Goal: Task Accomplishment & Management: Manage account settings

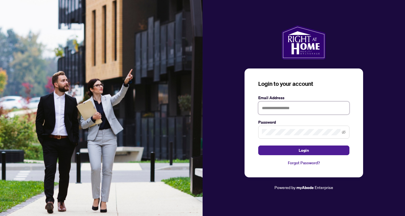
click at [278, 111] on input "text" at bounding box center [303, 108] width 91 height 13
type input "**********"
click at [341, 131] on span at bounding box center [303, 132] width 91 height 13
click at [343, 132] on icon "eye-invisible" at bounding box center [343, 132] width 4 height 4
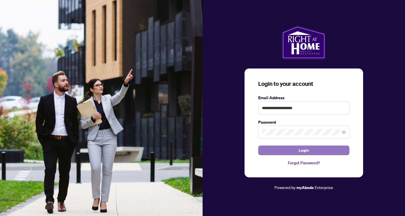
click at [310, 151] on button "Login" at bounding box center [303, 151] width 91 height 10
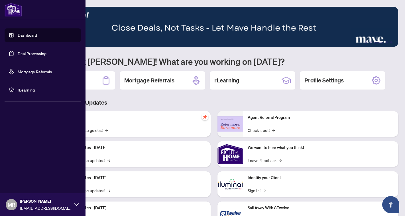
click at [22, 53] on link "Deal Processing" at bounding box center [32, 53] width 29 height 5
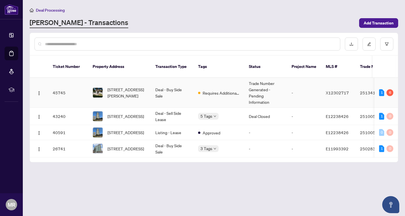
click at [173, 89] on td "Deal - Buy Side Sale" at bounding box center [172, 93] width 43 height 30
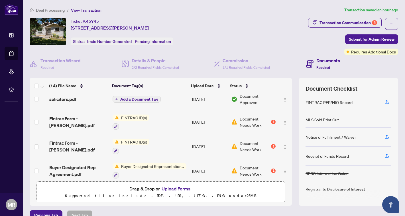
scroll to position [78, 0]
click at [361, 20] on div "Transaction Communication 6" at bounding box center [348, 22] width 58 height 9
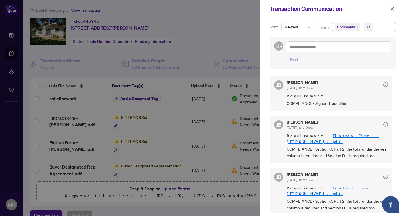
scroll to position [140, 0]
click at [391, 8] on icon "close" at bounding box center [392, 9] width 4 height 4
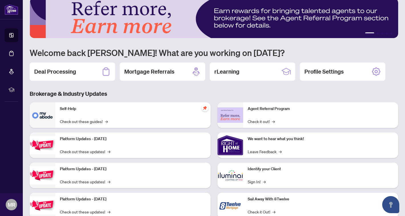
scroll to position [26, 0]
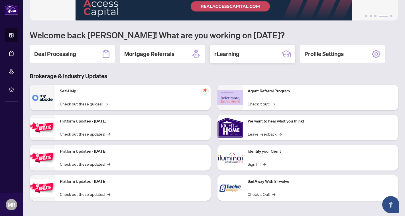
click at [225, 52] on h2 "rLearning" at bounding box center [226, 54] width 25 height 8
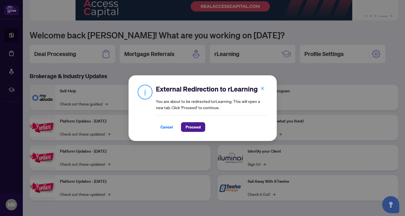
click at [165, 128] on span "Cancel" at bounding box center [166, 127] width 13 height 9
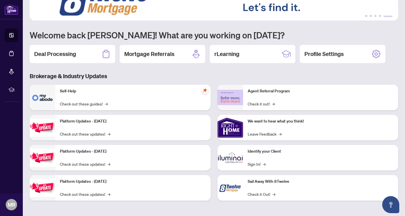
scroll to position [0, 0]
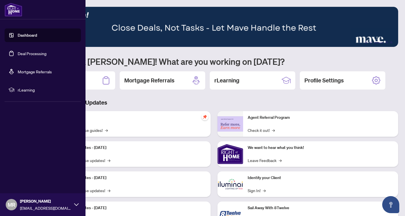
click at [13, 9] on img at bounding box center [14, 10] width 18 height 14
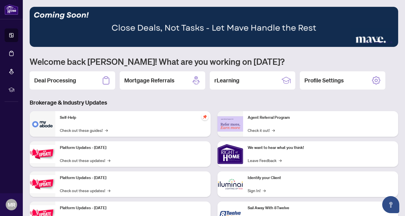
scroll to position [26, 0]
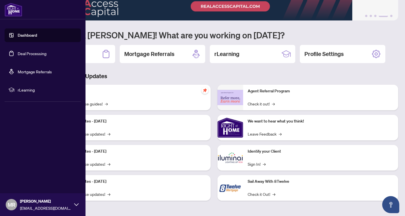
click at [14, 14] on img at bounding box center [14, 10] width 18 height 14
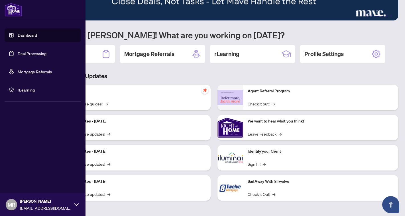
click at [29, 53] on link "Deal Processing" at bounding box center [32, 53] width 29 height 5
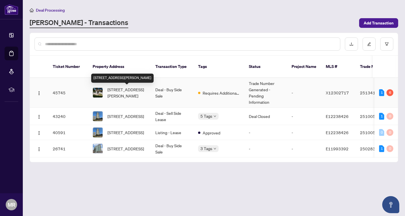
click at [129, 92] on span "[STREET_ADDRESS][PERSON_NAME]" at bounding box center [126, 93] width 39 height 13
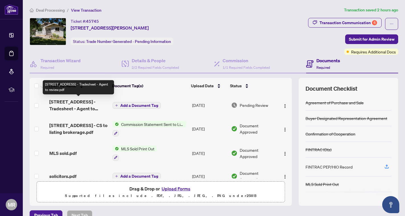
click at [83, 104] on span "[STREET_ADDRESS] - Tradesheet - Agent to review.pdf" at bounding box center [78, 106] width 59 height 14
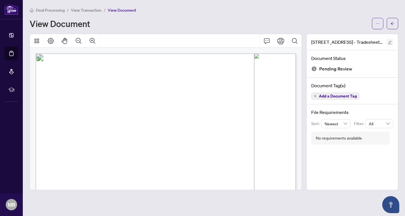
click at [392, 42] on button "button" at bounding box center [389, 42] width 7 height 7
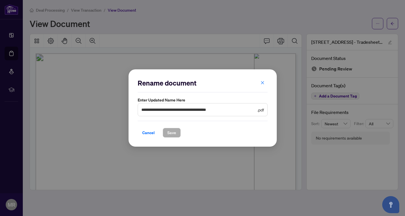
click at [204, 25] on div "**********" at bounding box center [202, 108] width 405 height 216
click at [146, 130] on span "Cancel" at bounding box center [148, 132] width 13 height 9
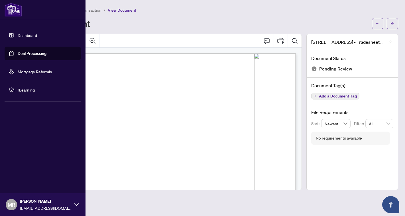
click at [26, 34] on link "Dashboard" at bounding box center [27, 35] width 19 height 5
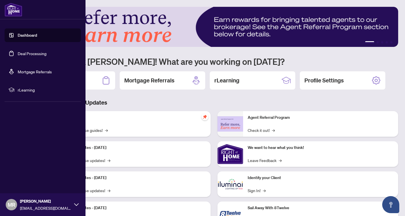
click at [38, 56] on link "Deal Processing" at bounding box center [32, 53] width 29 height 5
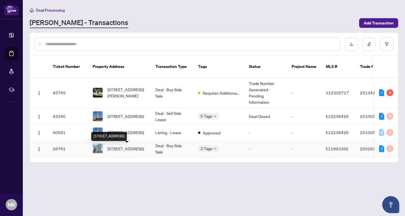
click at [121, 151] on span "[STREET_ADDRESS]" at bounding box center [125, 149] width 36 height 6
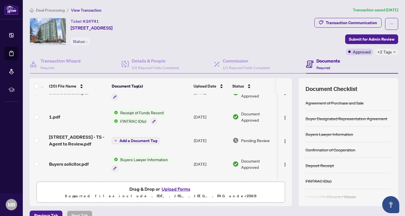
scroll to position [133, 0]
click at [137, 111] on span "Receipt of Funds Record" at bounding box center [142, 113] width 48 height 6
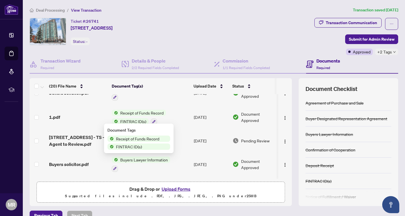
click at [138, 110] on span "Receipt of Funds Record" at bounding box center [142, 113] width 48 height 6
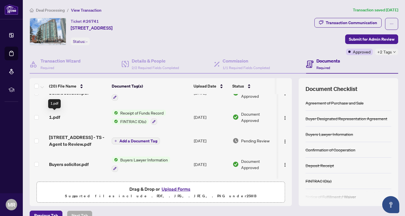
click at [55, 116] on span "1.pdf" at bounding box center [54, 117] width 11 height 7
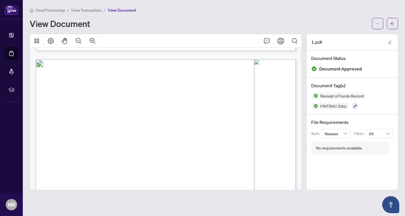
scroll to position [5171, 0]
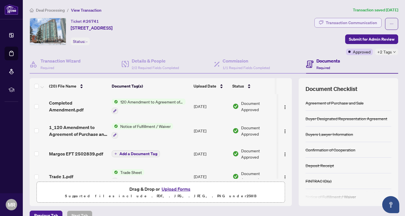
click at [351, 21] on div "Transaction Communication" at bounding box center [351, 22] width 51 height 9
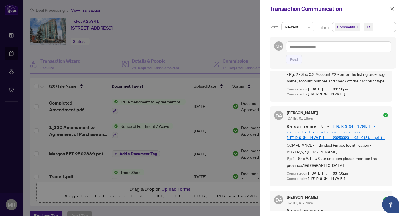
scroll to position [121, 0]
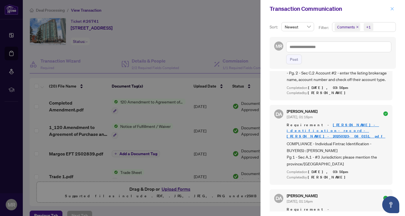
click at [392, 9] on icon "close" at bounding box center [391, 8] width 3 height 3
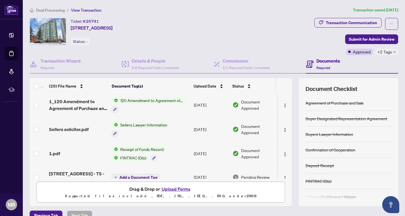
scroll to position [100, 0]
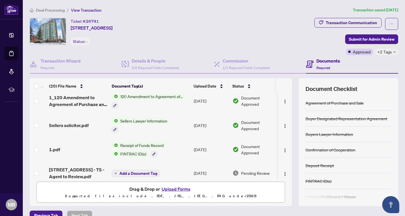
click at [148, 143] on span "Receipt of Funds Record" at bounding box center [142, 145] width 48 height 6
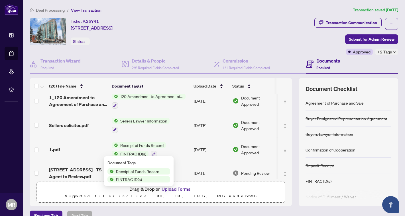
click at [135, 171] on span "Receipt of Funds Record" at bounding box center [138, 172] width 48 height 6
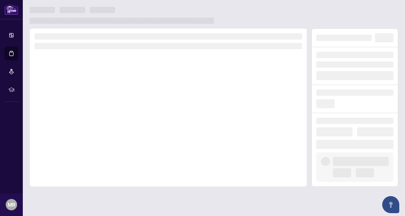
click at [135, 171] on div at bounding box center [168, 107] width 277 height 159
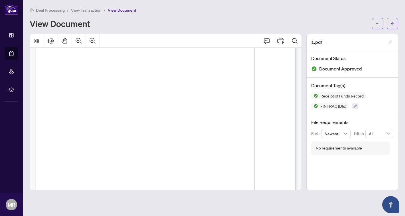
scroll to position [5194, 0]
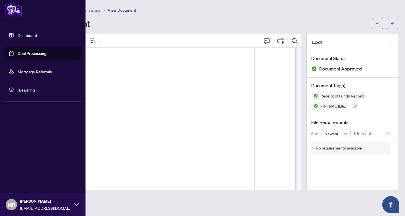
click at [27, 35] on link "Dashboard" at bounding box center [27, 35] width 19 height 5
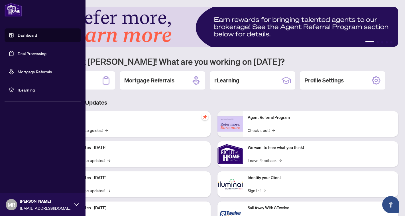
click at [29, 54] on link "Deal Processing" at bounding box center [32, 53] width 29 height 5
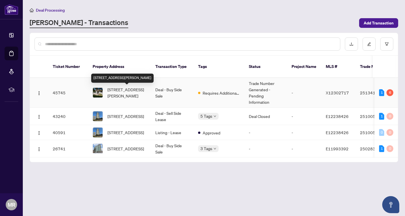
click at [131, 91] on span "[STREET_ADDRESS][PERSON_NAME]" at bounding box center [126, 93] width 39 height 13
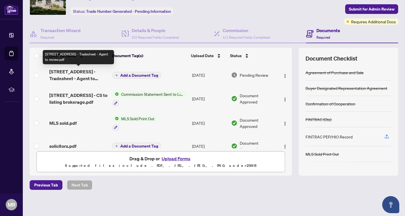
click at [91, 71] on span "[STREET_ADDRESS] - Tradesheet - Agent to review.pdf" at bounding box center [78, 75] width 59 height 14
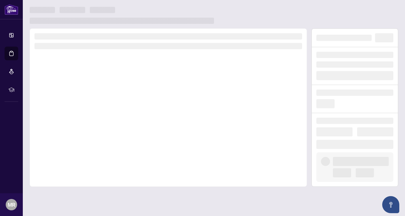
click at [91, 71] on div at bounding box center [168, 107] width 277 height 159
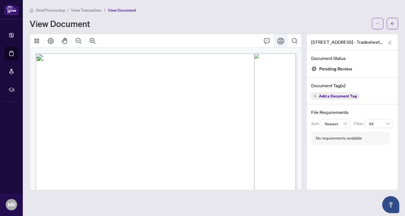
click at [282, 42] on icon "Print" at bounding box center [280, 41] width 7 height 6
click at [267, 41] on icon "Comment" at bounding box center [266, 41] width 7 height 7
click at [377, 23] on icon "ellipsis" at bounding box center [377, 24] width 4 height 4
click at [349, 36] on span "Download" at bounding box center [356, 36] width 43 height 6
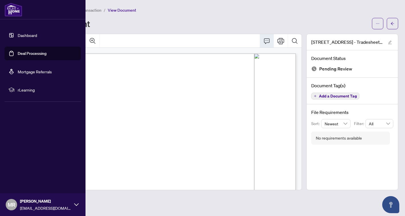
click at [26, 35] on link "Dashboard" at bounding box center [27, 35] width 19 height 5
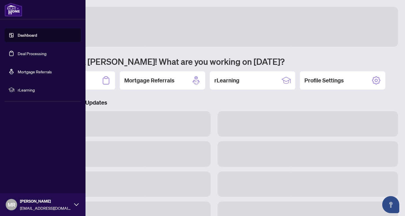
click at [31, 54] on link "Deal Processing" at bounding box center [32, 53] width 29 height 5
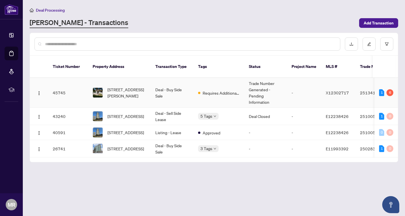
click at [52, 92] on td "45745" at bounding box center [68, 93] width 40 height 30
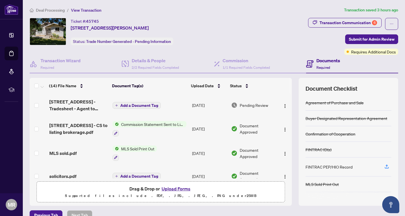
click at [141, 104] on span "Add a Document Tag" at bounding box center [139, 106] width 38 height 4
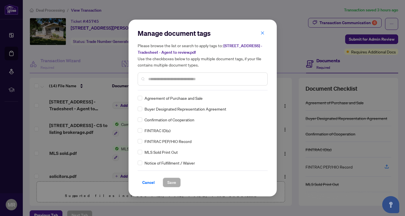
drag, startPoint x: 154, startPoint y: 181, endPoint x: 151, endPoint y: 180, distance: 3.6
click at [153, 182] on button "Cancel" at bounding box center [149, 183] width 22 height 10
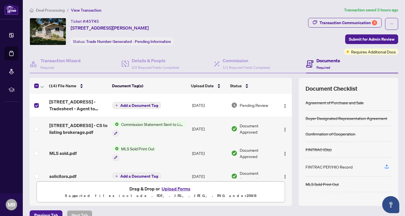
click at [162, 191] on button "Upload Forms" at bounding box center [176, 188] width 32 height 7
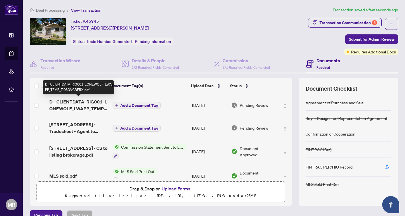
click at [73, 101] on span "D__CLIENTDATA_RIG001_LONEWOLF_LWAPP_TEMP_TI0SGVCBFRX.pdf" at bounding box center [78, 106] width 59 height 14
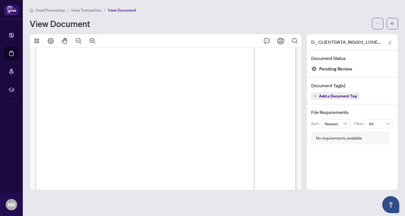
scroll to position [30, 0]
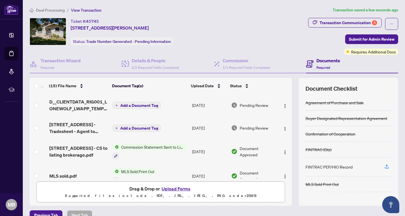
click at [133, 105] on span "Add a Document Tag" at bounding box center [139, 106] width 38 height 4
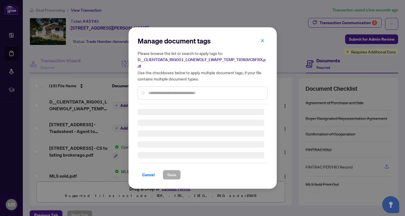
click at [163, 90] on div "Manage document tags Please browse the list or search to apply tags to: D__CLIE…" at bounding box center [203, 70] width 130 height 68
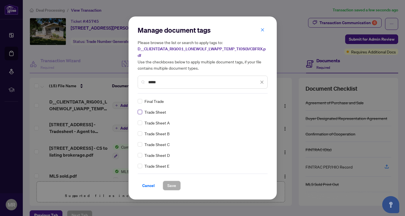
type input "*****"
click at [170, 186] on span "Save" at bounding box center [171, 185] width 9 height 9
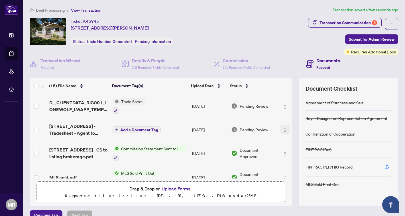
click at [284, 130] on img "button" at bounding box center [285, 130] width 5 height 5
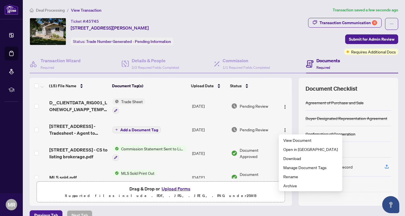
click at [263, 42] on div "Ticket #: 45745 [STREET_ADDRESS][PERSON_NAME] Status: Trade Number Generated - …" at bounding box center [168, 31] width 276 height 27
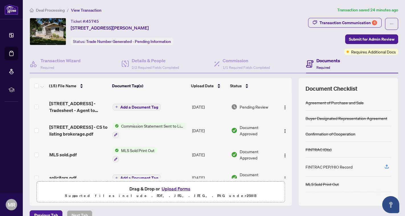
scroll to position [24, 0]
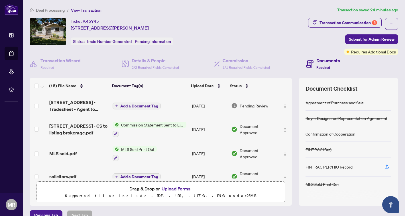
click at [181, 189] on button "Upload Forms" at bounding box center [176, 188] width 32 height 7
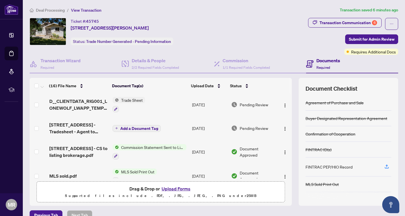
scroll to position [35, 0]
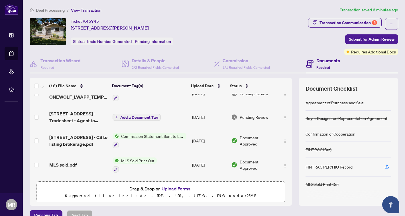
click at [175, 189] on button "Upload Forms" at bounding box center [176, 188] width 32 height 7
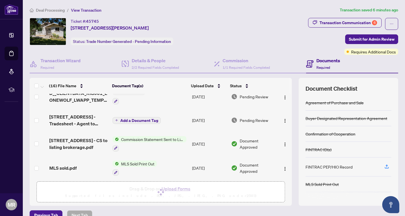
scroll to position [0, 0]
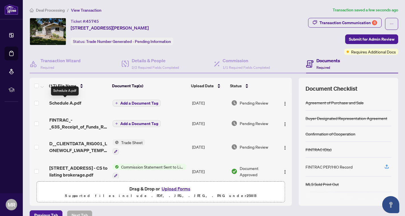
click at [63, 100] on span "Schedule A.pdf" at bounding box center [65, 103] width 32 height 7
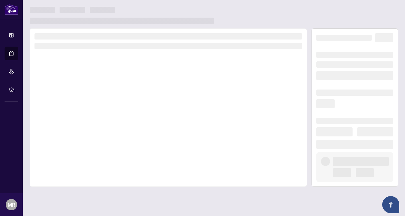
click at [63, 100] on div at bounding box center [168, 107] width 277 height 159
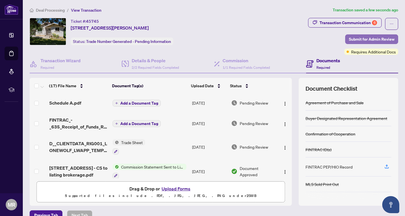
click at [365, 38] on span "Submit for Admin Review" at bounding box center [372, 39] width 46 height 9
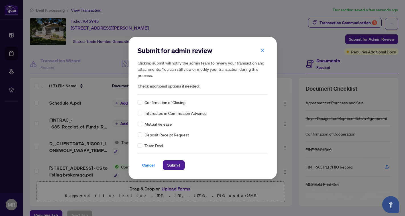
click at [148, 164] on span "Cancel" at bounding box center [148, 165] width 13 height 9
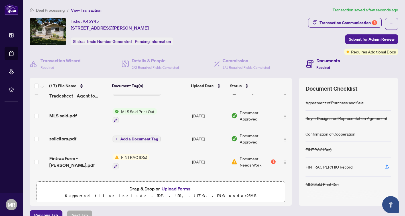
scroll to position [103, 0]
click at [271, 160] on div "1" at bounding box center [273, 162] width 5 height 5
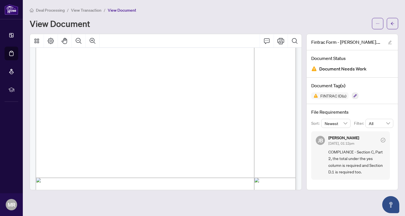
scroll to position [783, 0]
click at [353, 95] on icon "button" at bounding box center [354, 95] width 3 height 3
